Goal: Information Seeking & Learning: Learn about a topic

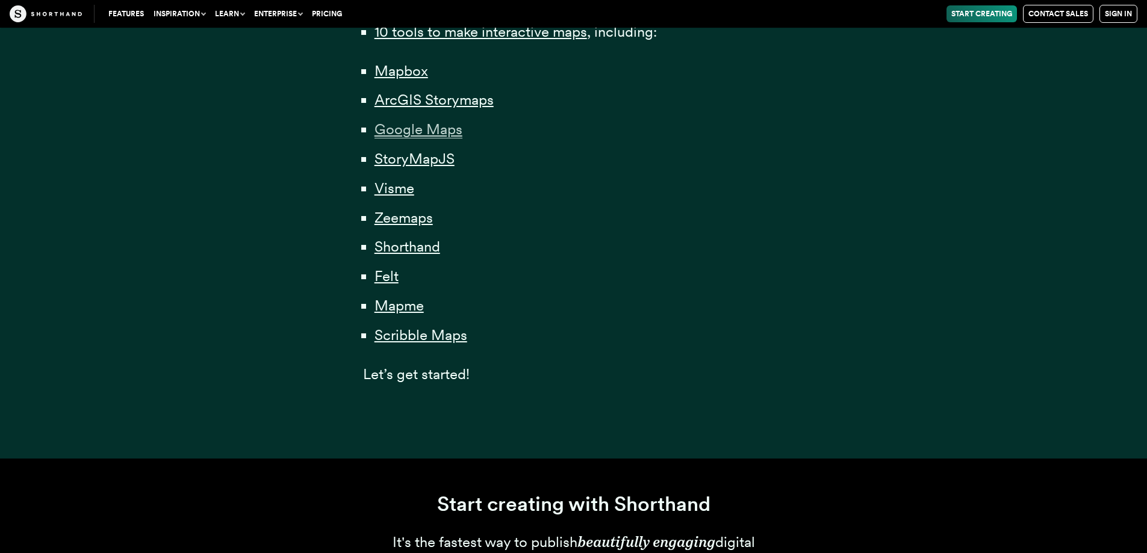
scroll to position [903, 0]
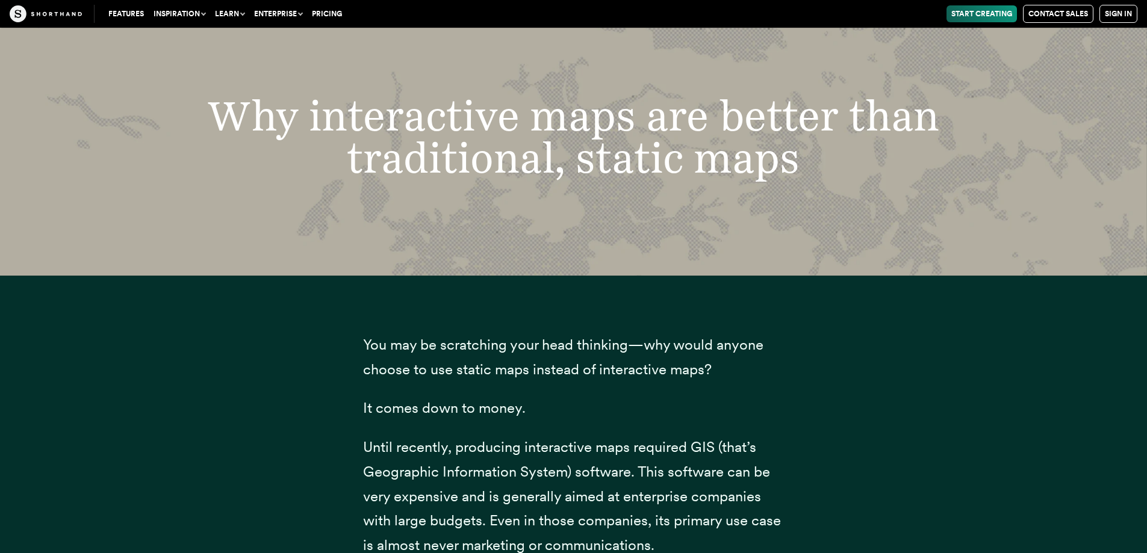
scroll to position [2531, 0]
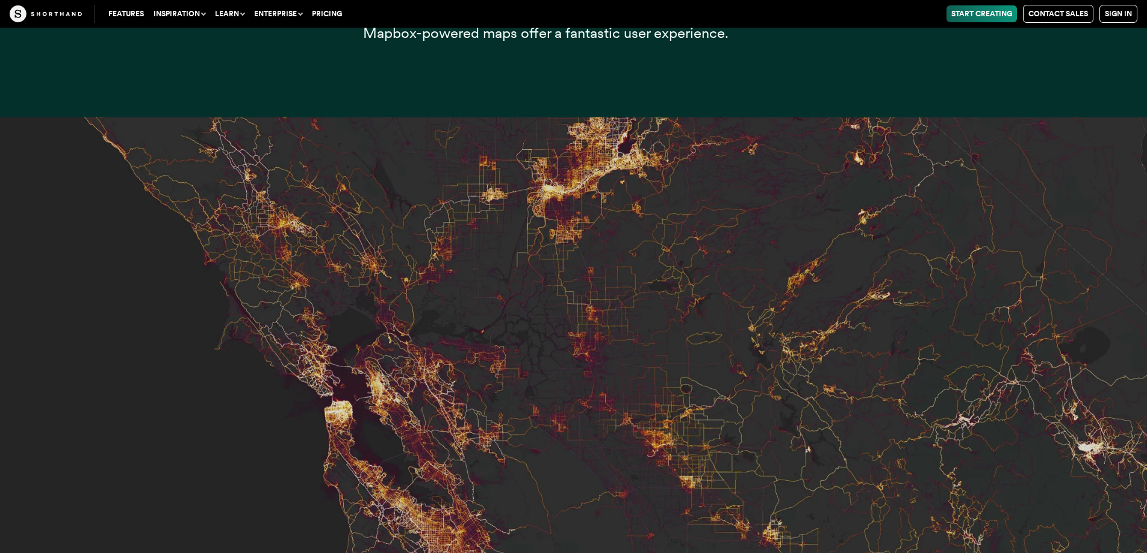
scroll to position [4803, 0]
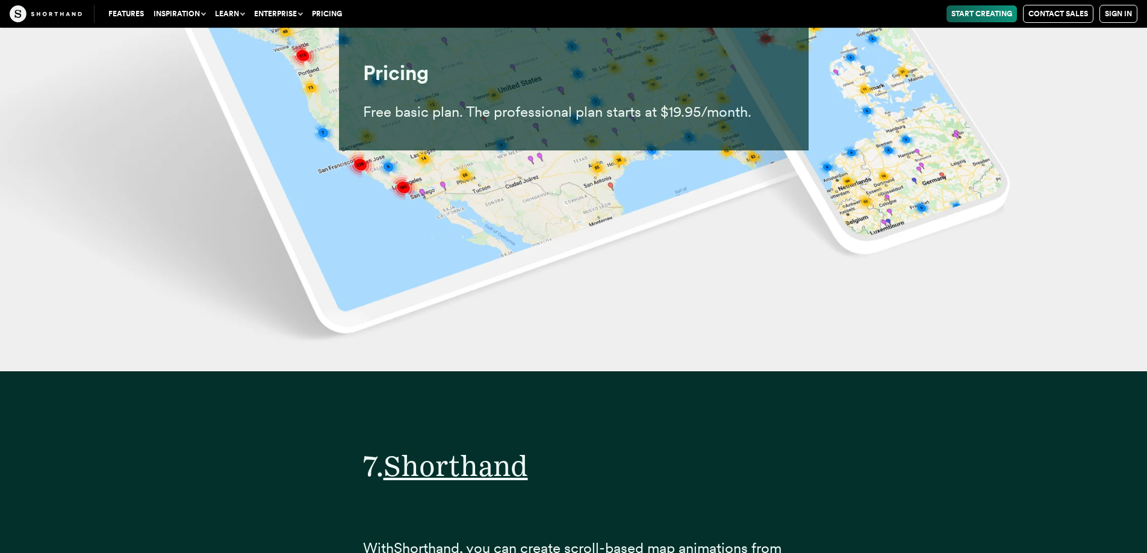
scroll to position [21404, 0]
